Goal: Navigation & Orientation: Find specific page/section

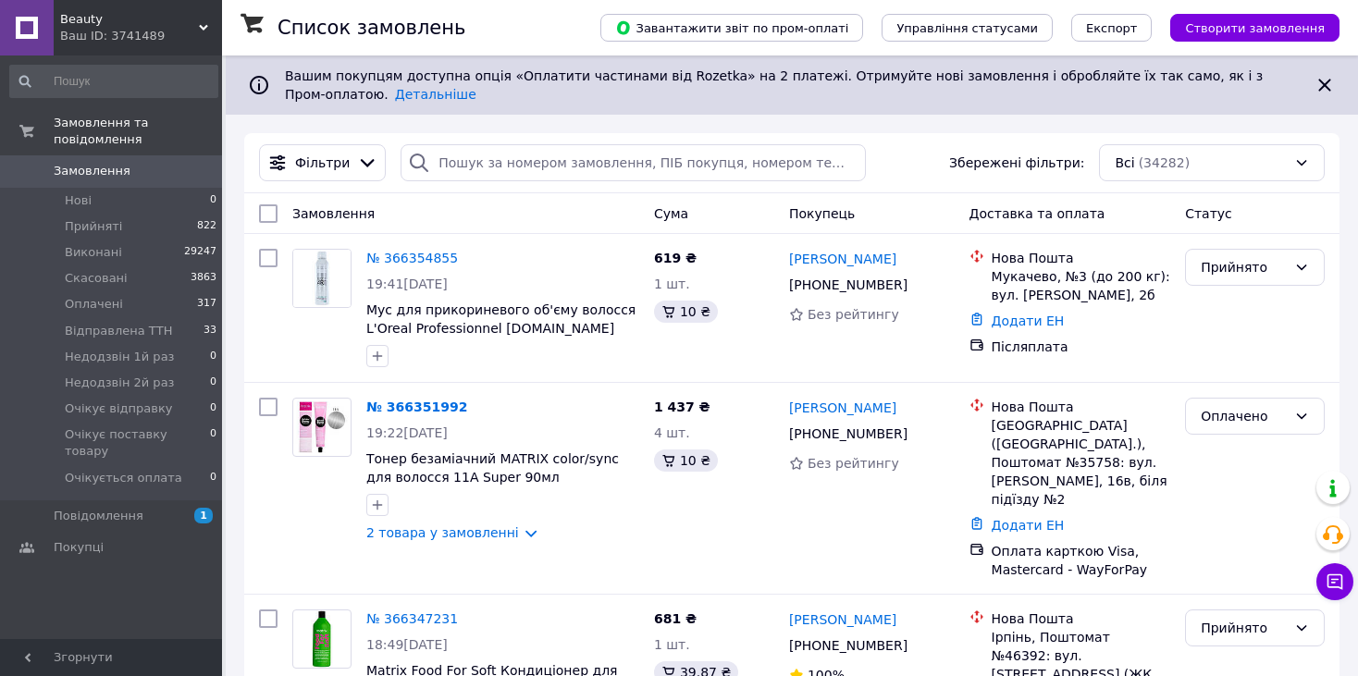
click at [110, 33] on div "Ваш ID: 3741489" at bounding box center [141, 36] width 162 height 17
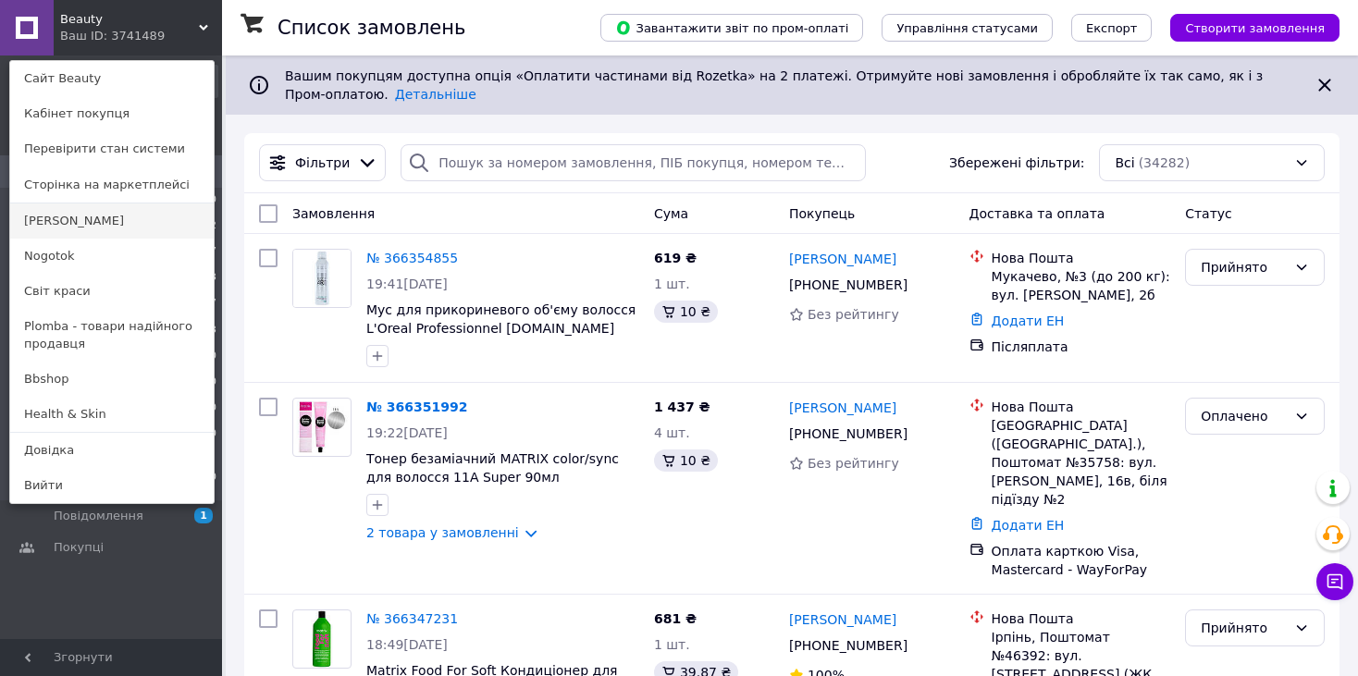
click at [104, 229] on link "[PERSON_NAME]" at bounding box center [111, 220] width 203 height 35
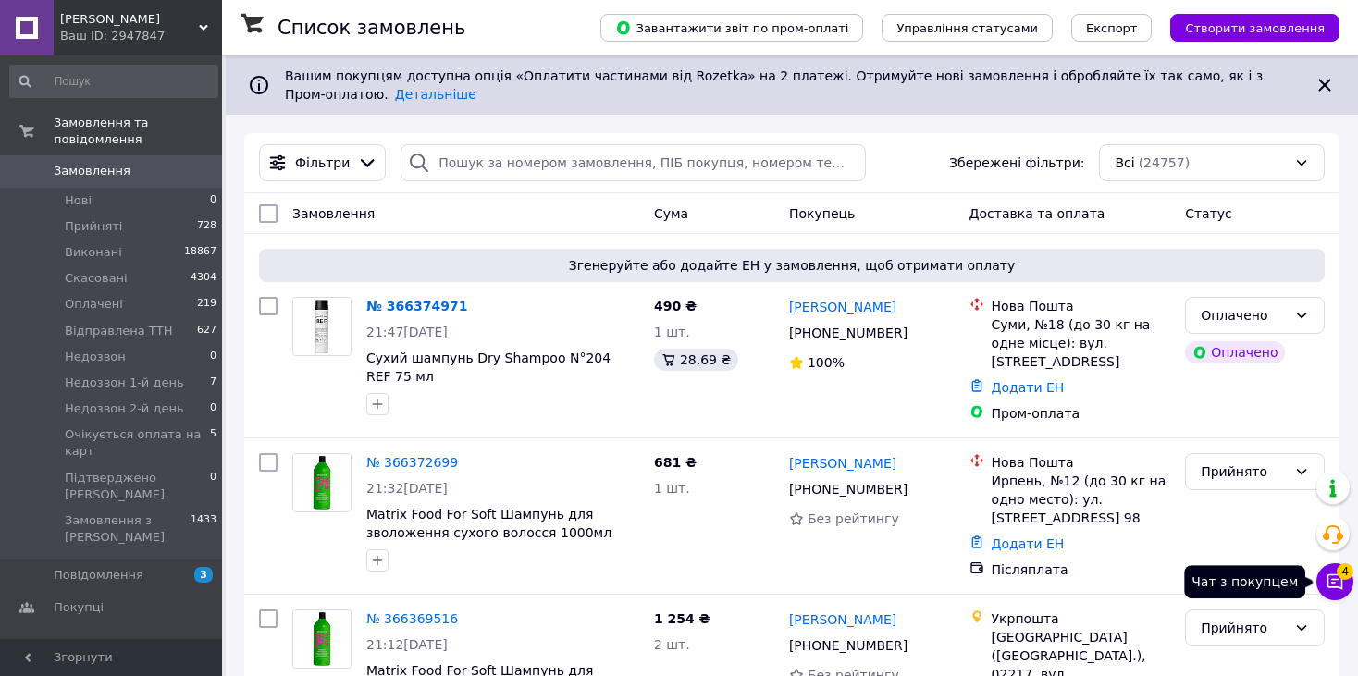
click at [1338, 584] on icon at bounding box center [1334, 581] width 18 height 18
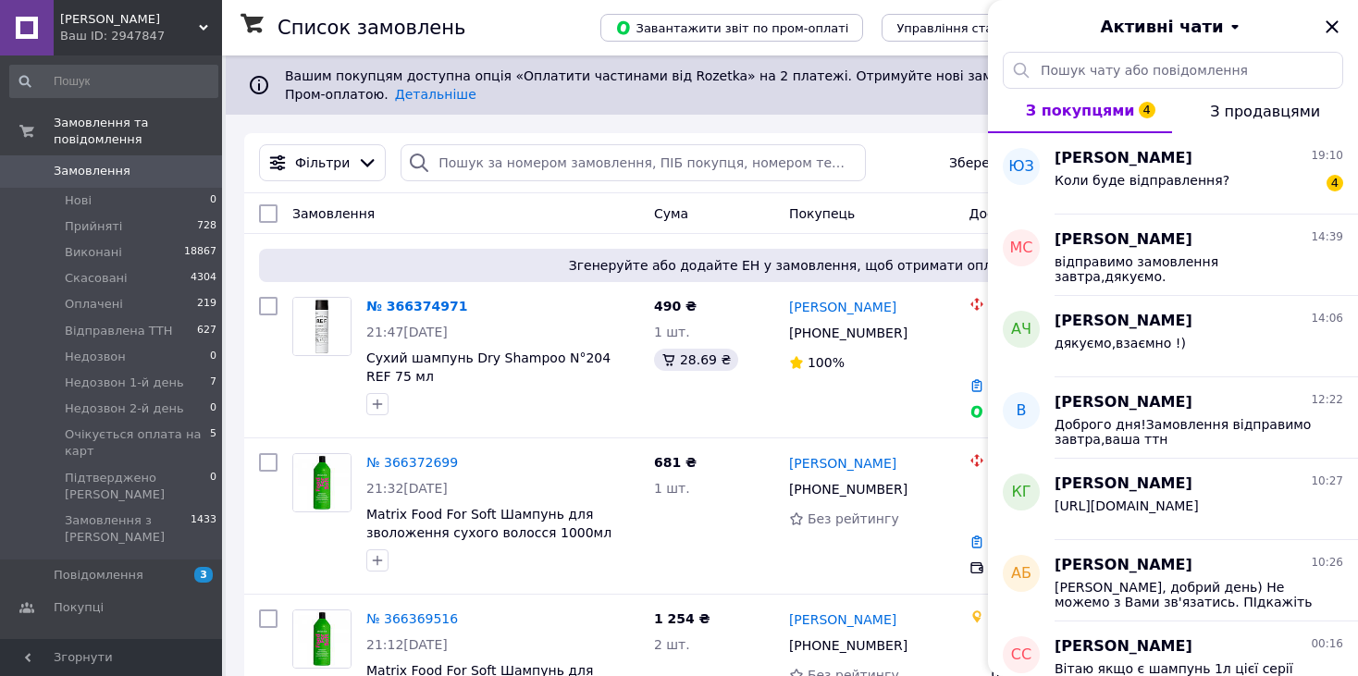
click at [155, 20] on span "[PERSON_NAME]" at bounding box center [129, 19] width 139 height 17
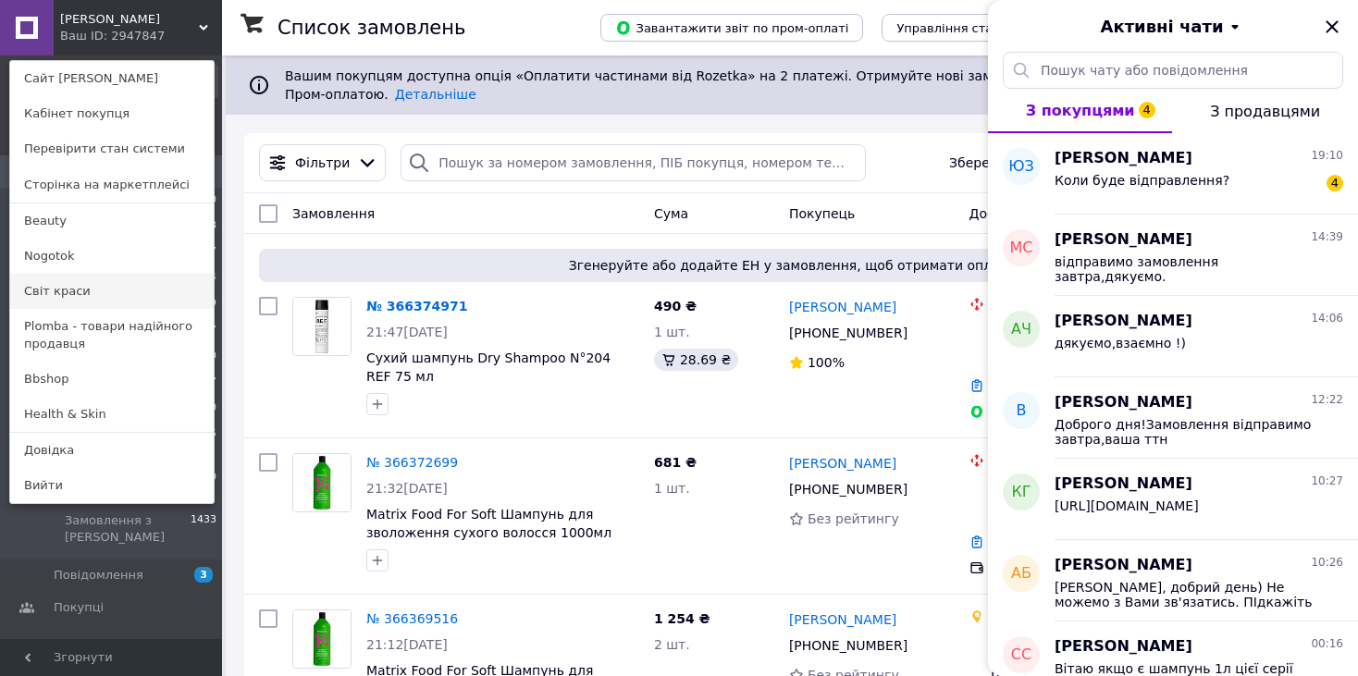
click at [108, 291] on link "Світ краси" at bounding box center [111, 291] width 203 height 35
